Goal: Navigation & Orientation: Find specific page/section

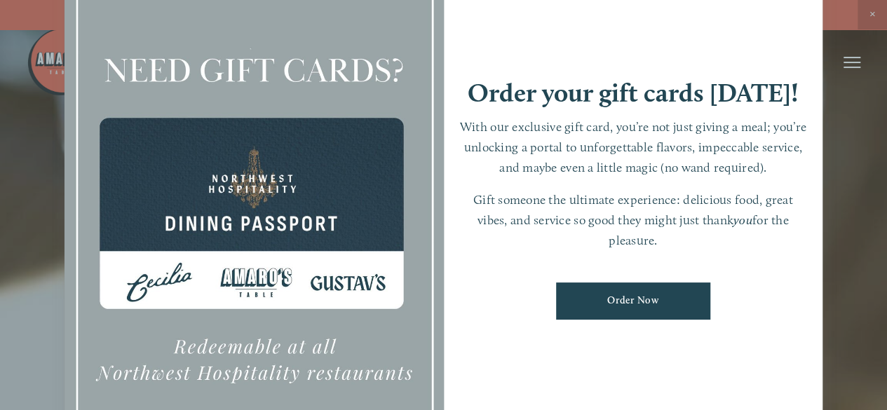
click at [840, 141] on div at bounding box center [443, 205] width 887 height 410
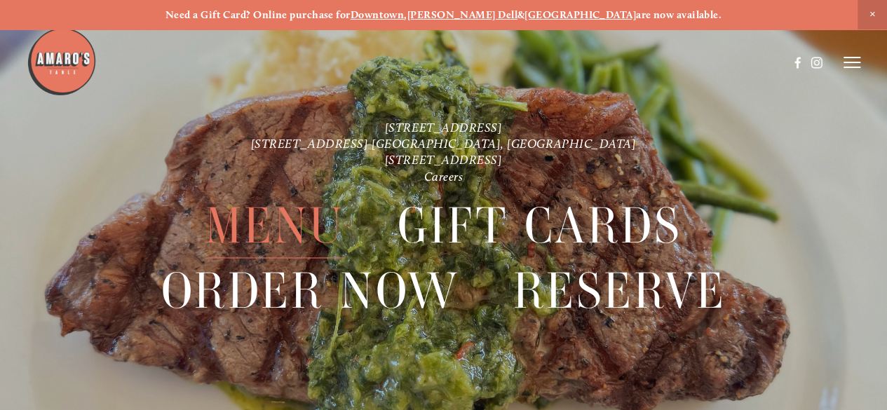
click at [304, 228] on span "Menu" at bounding box center [274, 225] width 139 height 64
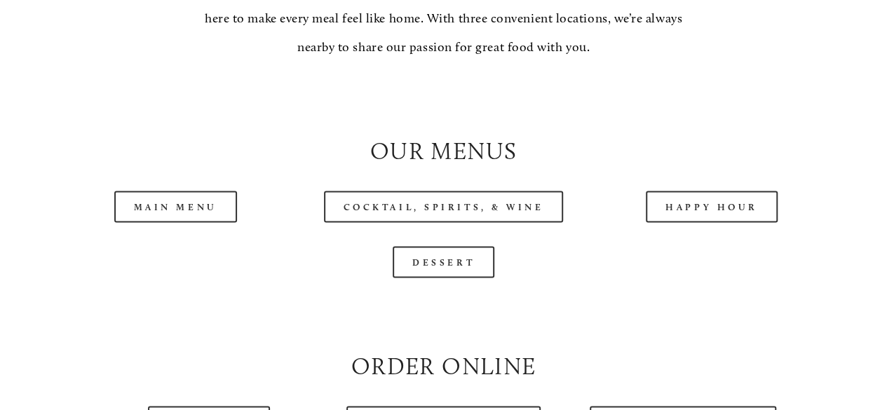
scroll to position [1262, 0]
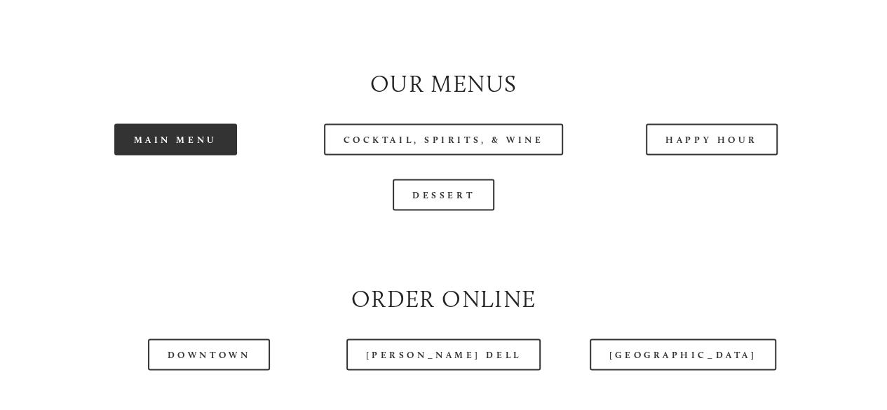
click at [156, 155] on link "Main Menu" at bounding box center [175, 139] width 123 height 32
